Goal: Information Seeking & Learning: Learn about a topic

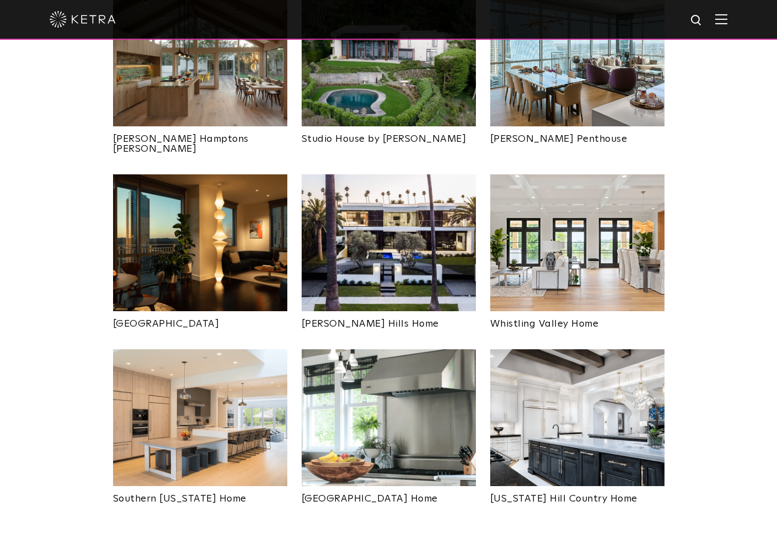
scroll to position [496, 0]
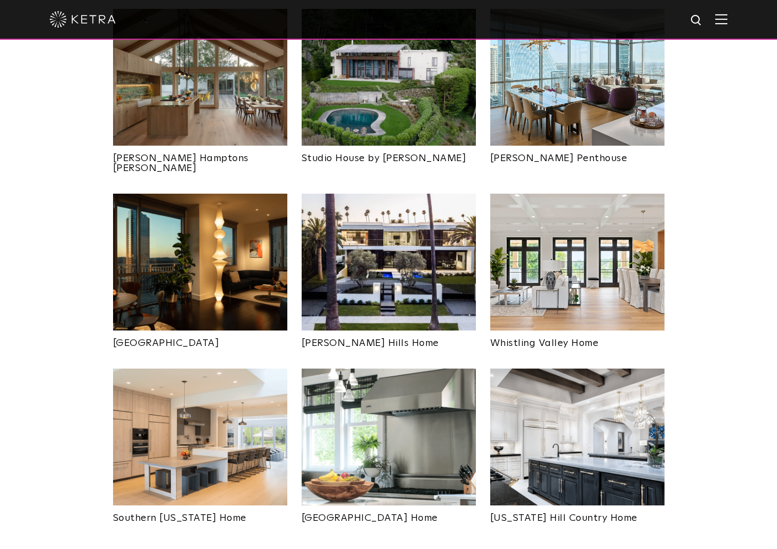
click at [544, 392] on img at bounding box center [577, 436] width 174 height 137
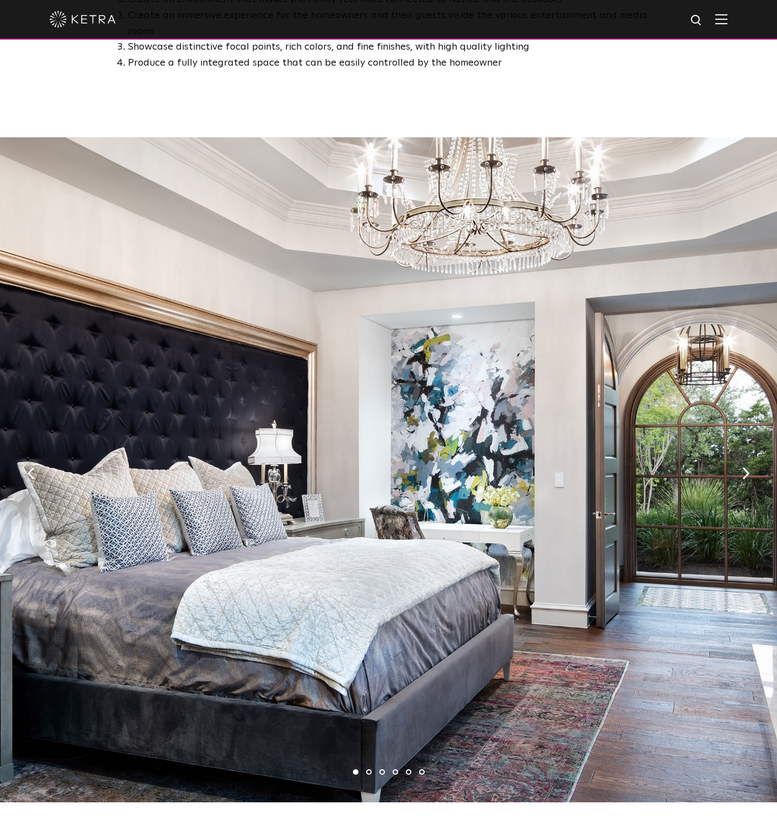
scroll to position [717, 0]
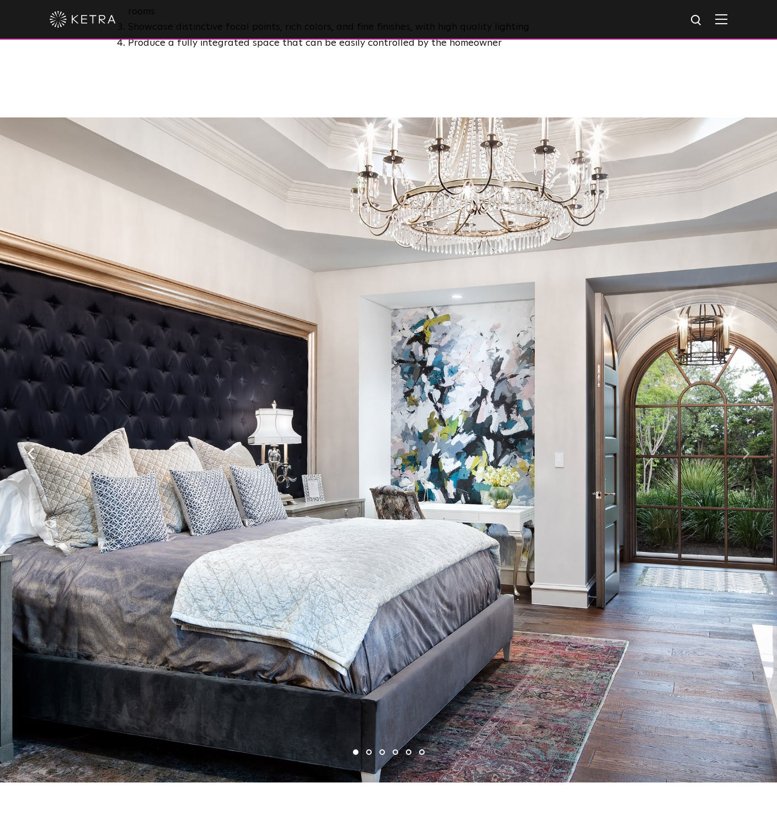
click at [749, 433] on button "button" at bounding box center [746, 452] width 24 height 38
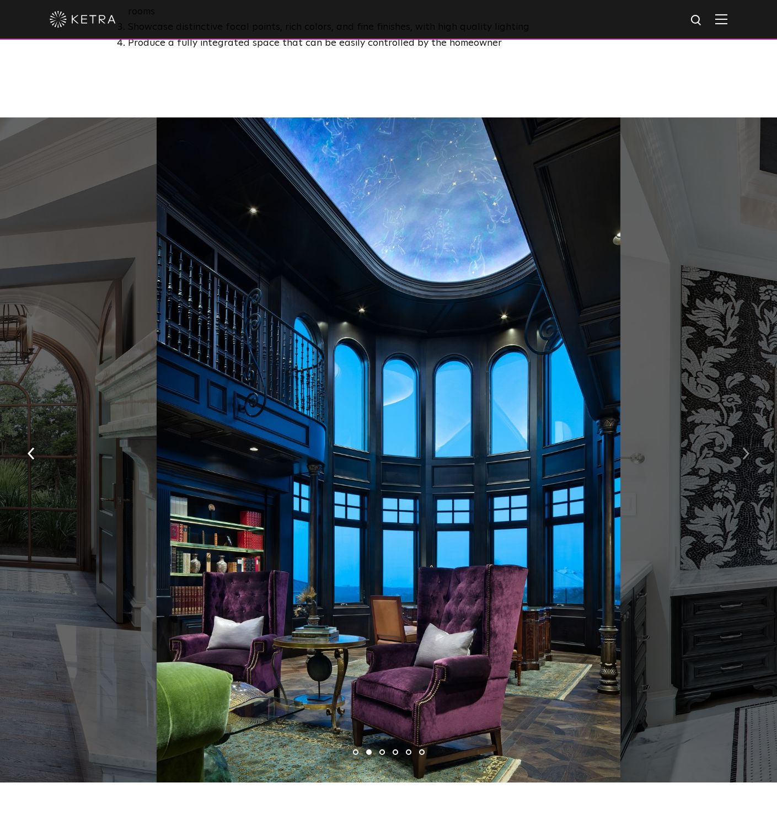
click at [753, 433] on button "button" at bounding box center [746, 452] width 24 height 38
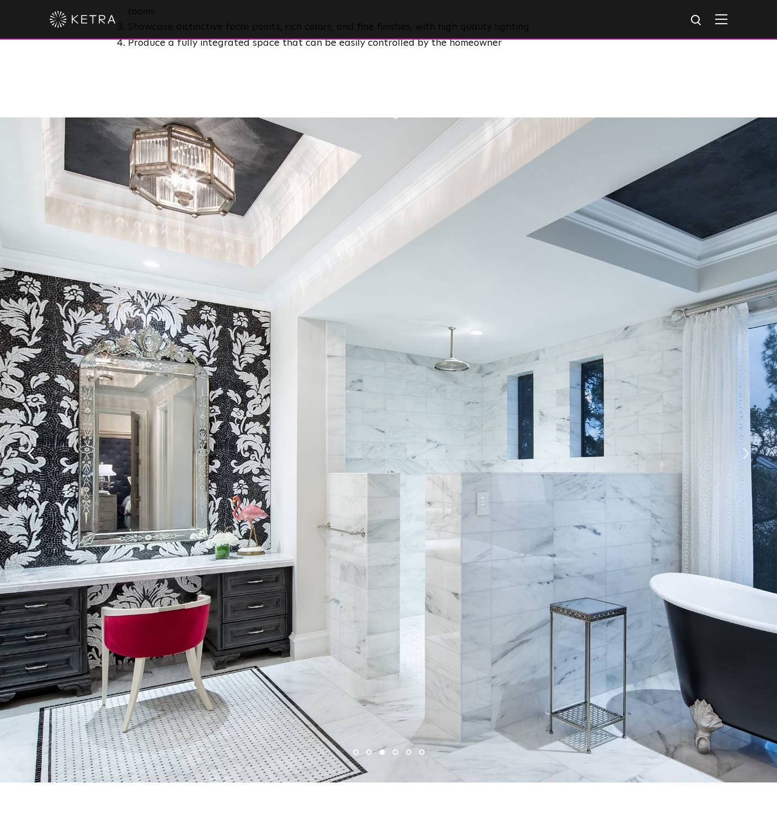
click at [753, 433] on button "button" at bounding box center [746, 452] width 24 height 38
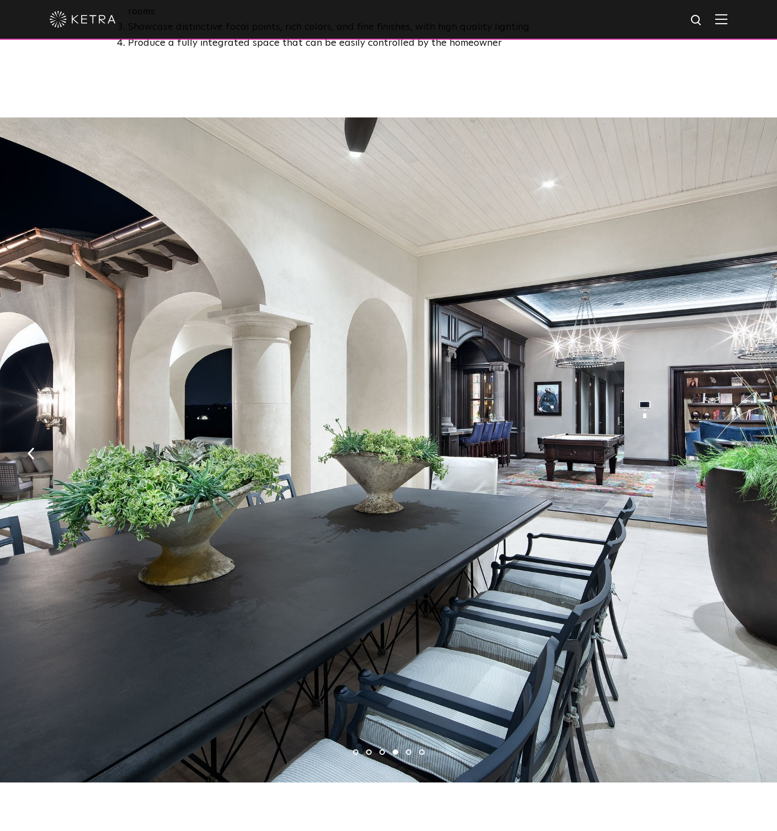
click at [753, 433] on button "button" at bounding box center [746, 452] width 24 height 38
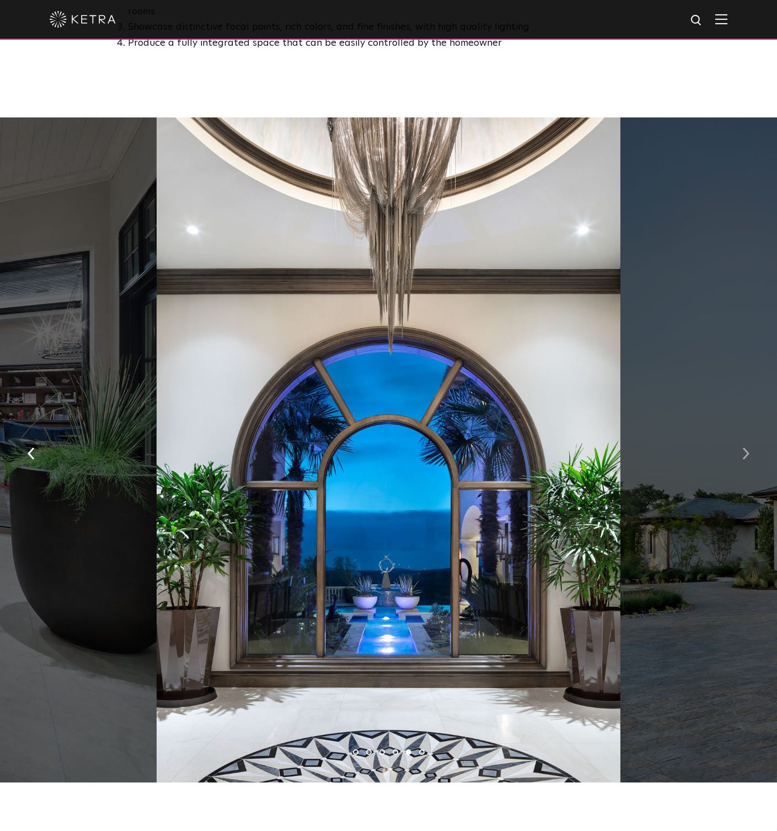
click at [752, 433] on button "button" at bounding box center [746, 452] width 24 height 38
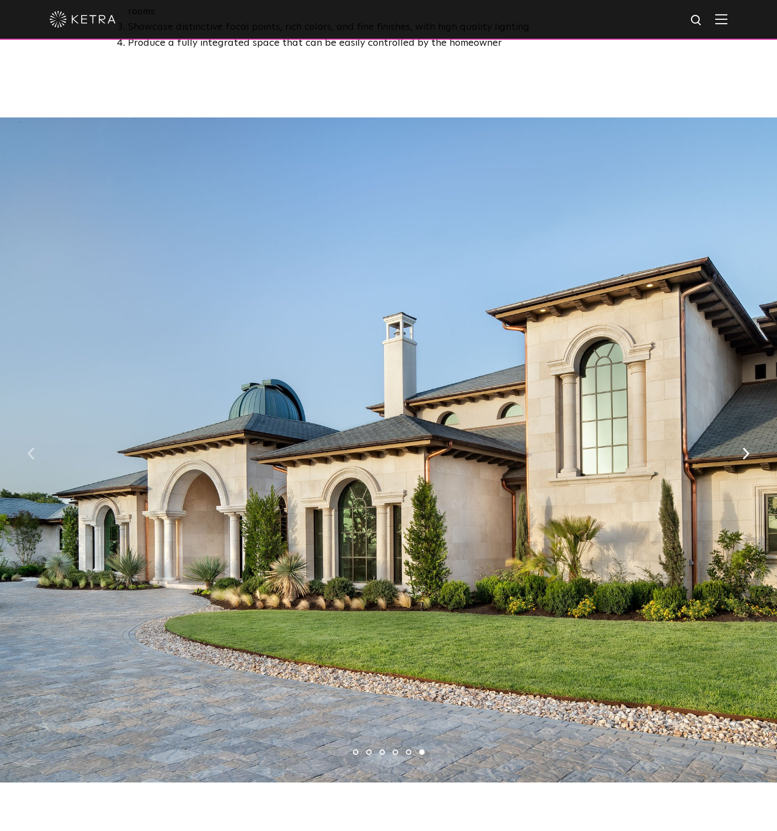
click at [26, 437] on button "button" at bounding box center [31, 452] width 24 height 38
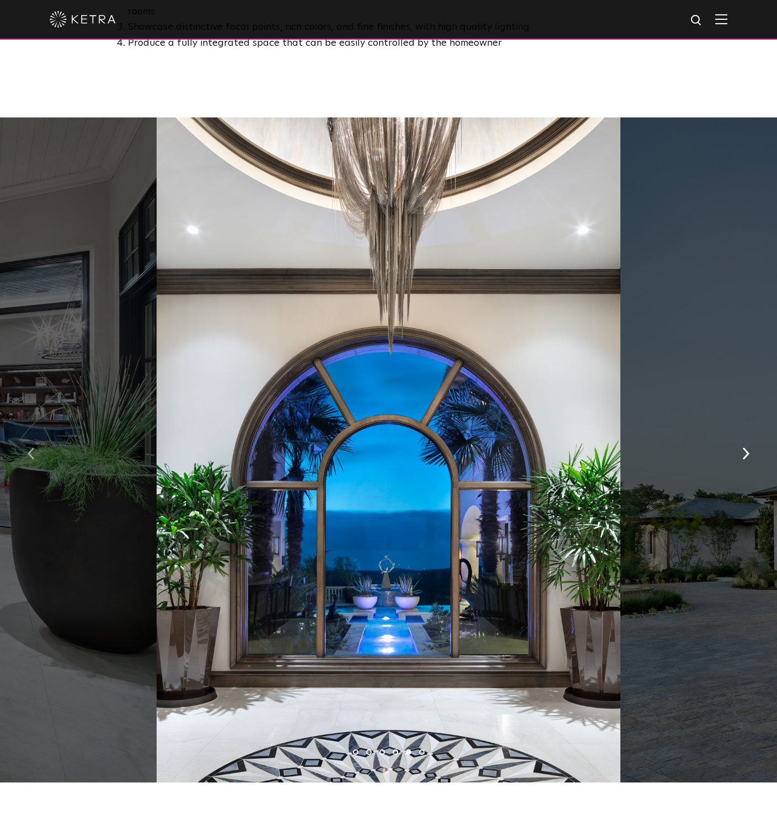
click at [27, 437] on button "button" at bounding box center [31, 452] width 24 height 38
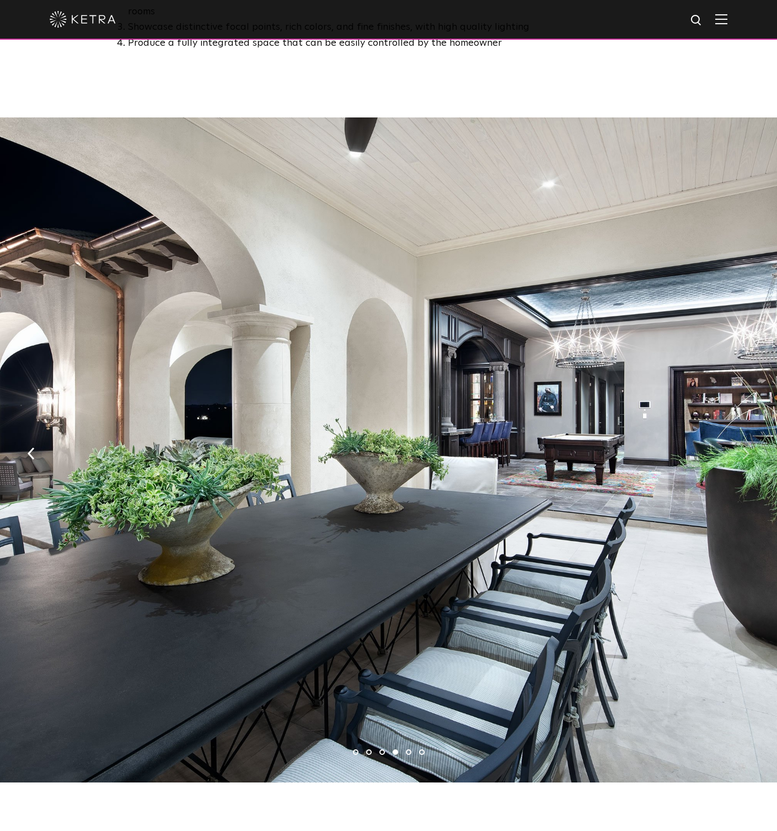
click at [745, 447] on img "button" at bounding box center [745, 453] width 7 height 12
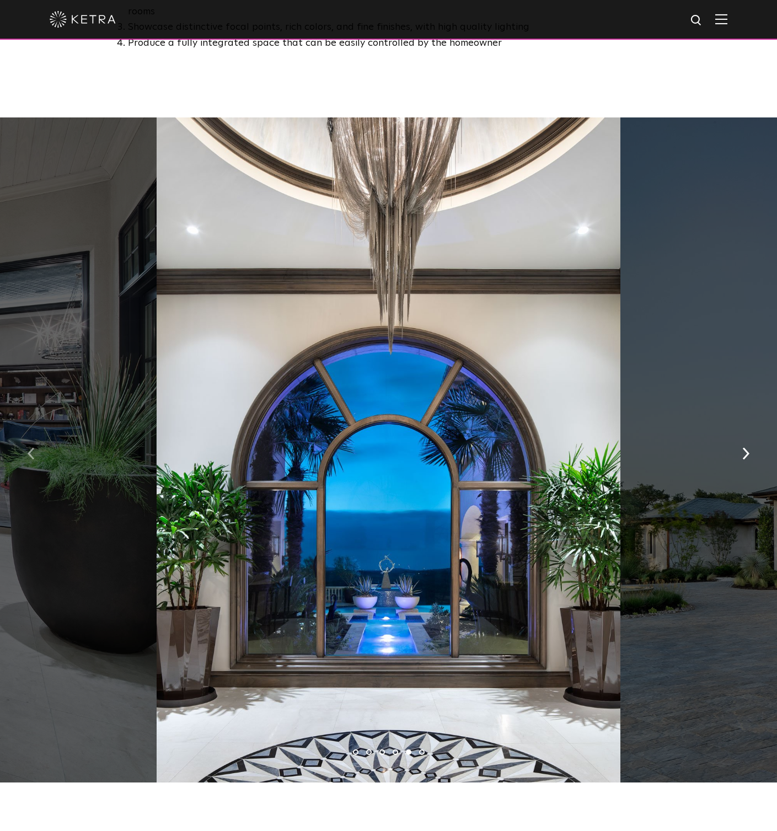
click at [27, 433] on button "button" at bounding box center [31, 452] width 24 height 38
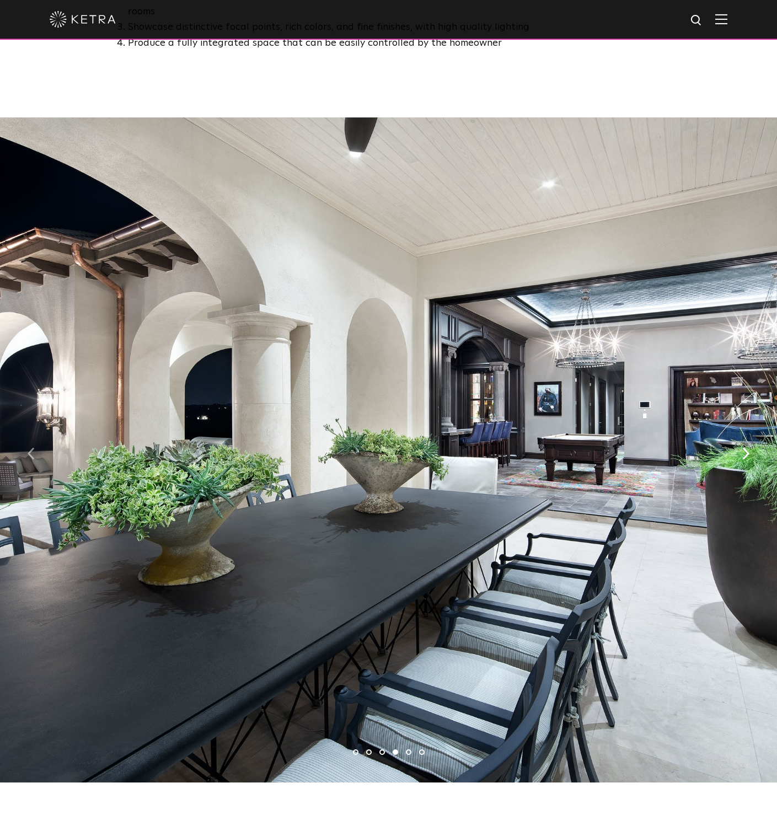
click at [39, 437] on button "button" at bounding box center [31, 452] width 24 height 38
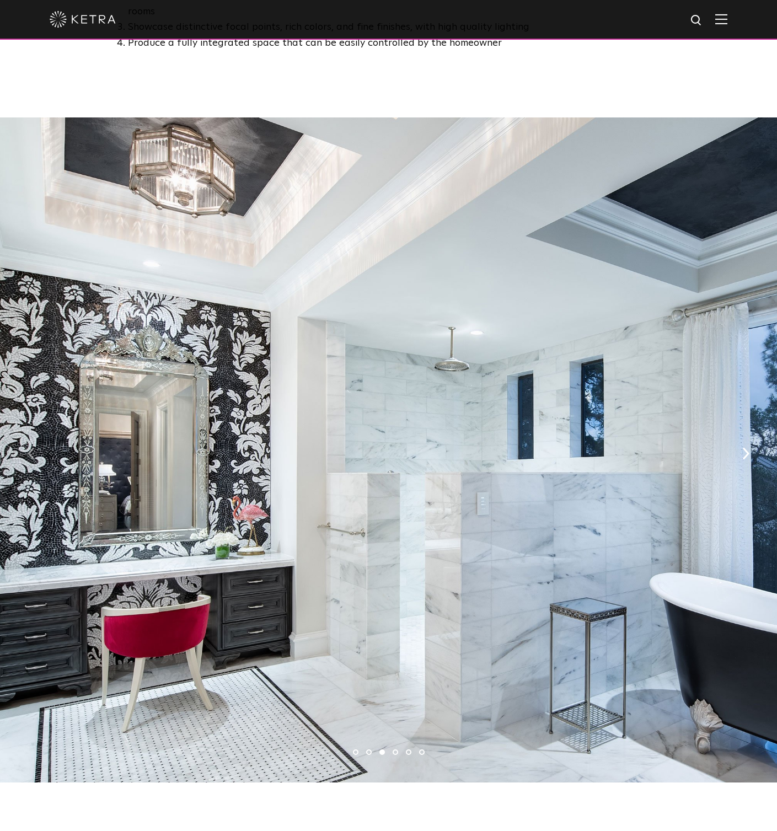
click at [24, 433] on button "button" at bounding box center [31, 452] width 24 height 38
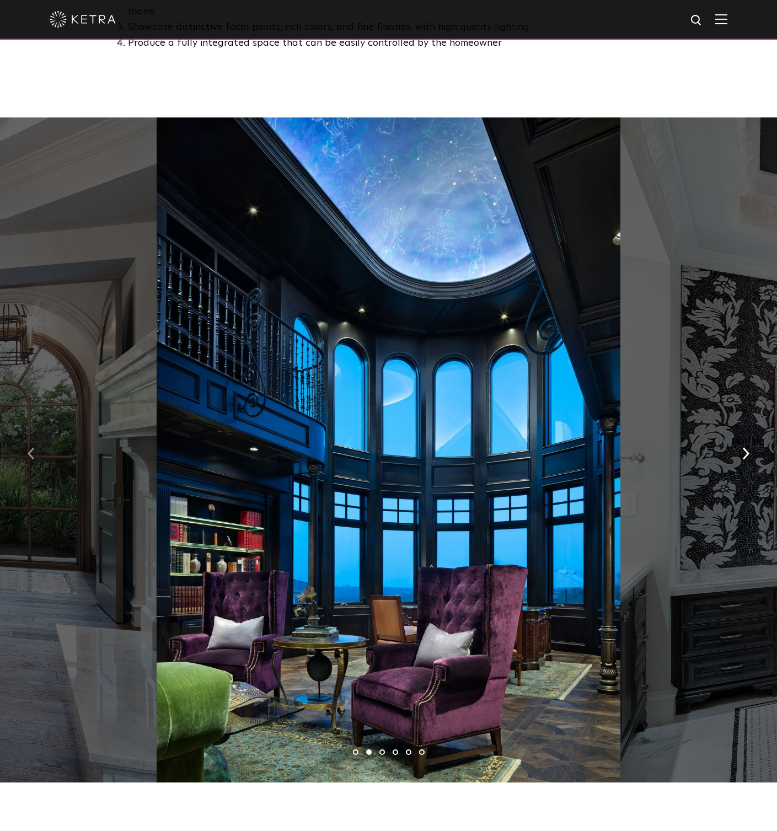
click at [32, 447] on img "button" at bounding box center [31, 453] width 7 height 12
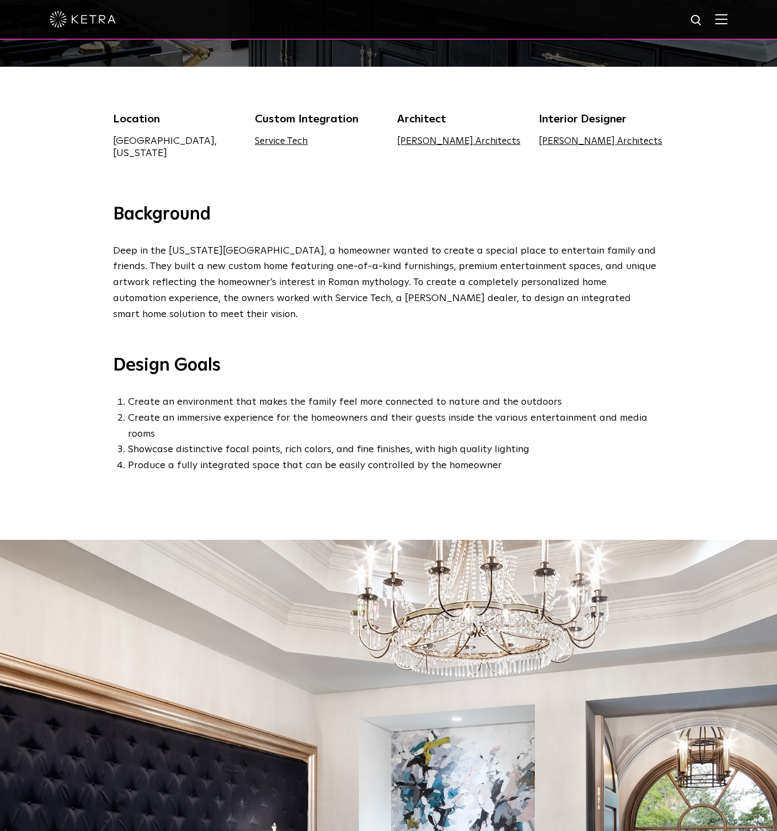
scroll to position [0, 0]
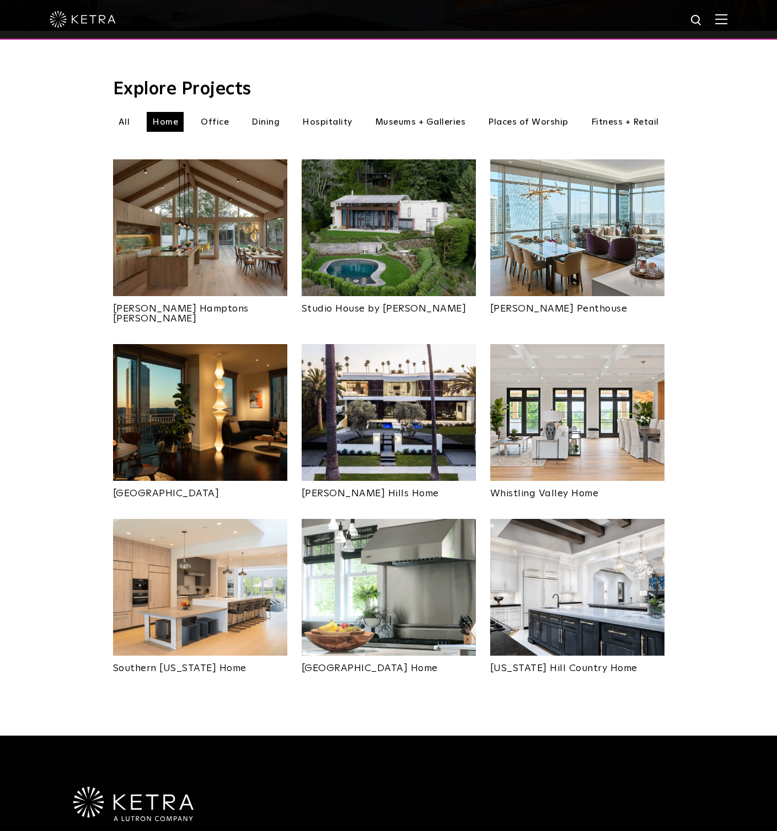
scroll to position [331, 0]
